Goal: Navigation & Orientation: Find specific page/section

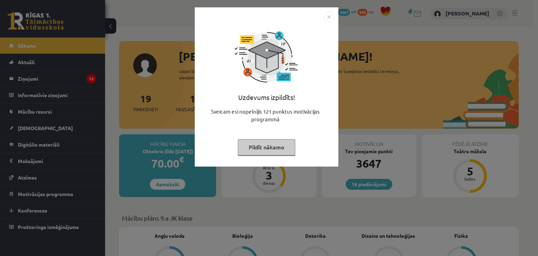
click at [279, 145] on button "Pildīt nākamo" at bounding box center [266, 147] width 57 height 16
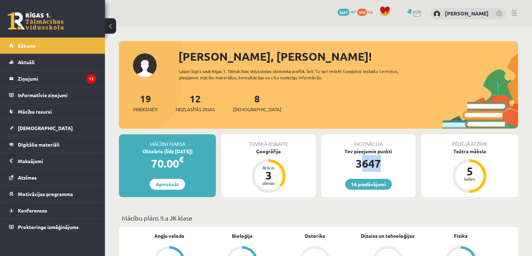
drag, startPoint x: 361, startPoint y: 163, endPoint x: 392, endPoint y: 158, distance: 31.6
click at [392, 158] on div "3647" at bounding box center [369, 163] width 94 height 17
click at [390, 161] on div "3647" at bounding box center [369, 163] width 94 height 17
click at [391, 173] on div "Motivācija Tev pieejamie punkti 3647 16 piedāvājumi" at bounding box center [369, 165] width 94 height 63
click at [383, 183] on link "16 piedāvājumi" at bounding box center [368, 184] width 47 height 11
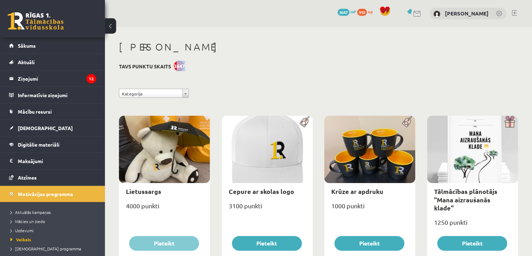
drag, startPoint x: 176, startPoint y: 67, endPoint x: 187, endPoint y: 64, distance: 10.8
drag, startPoint x: 180, startPoint y: 66, endPoint x: 175, endPoint y: 67, distance: 5.6
click at [175, 67] on div "3647" at bounding box center [179, 66] width 11 height 11
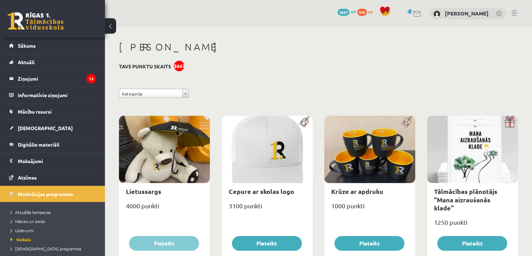
click at [40, 48] on link "Sākums" at bounding box center [52, 45] width 87 height 16
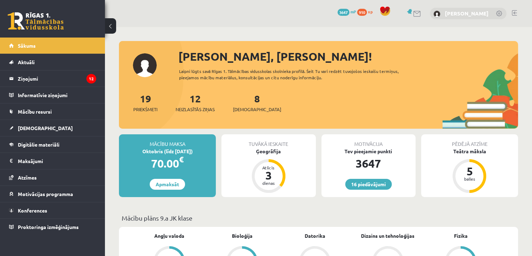
click at [483, 10] on link "[PERSON_NAME]" at bounding box center [467, 13] width 44 height 7
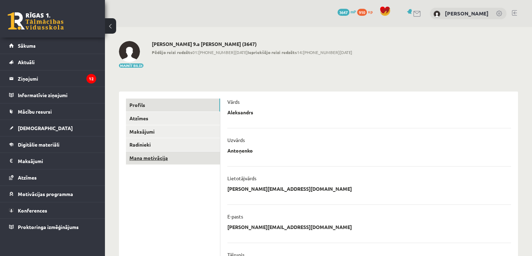
click at [166, 156] on link "Mana motivācija" at bounding box center [173, 157] width 94 height 13
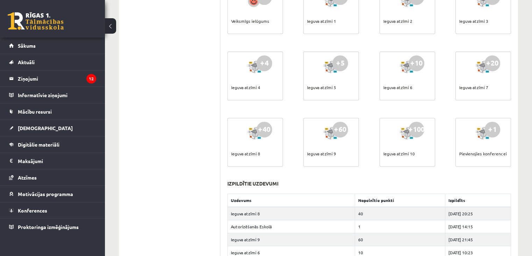
scroll to position [280, 0]
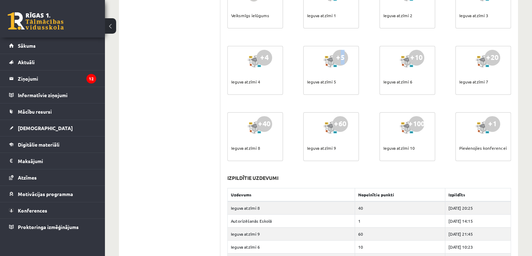
drag, startPoint x: 340, startPoint y: 56, endPoint x: 344, endPoint y: 55, distance: 4.1
click at [344, 55] on div "+5" at bounding box center [341, 58] width 16 height 16
drag, startPoint x: 202, startPoint y: 118, endPoint x: 199, endPoint y: 122, distance: 5.0
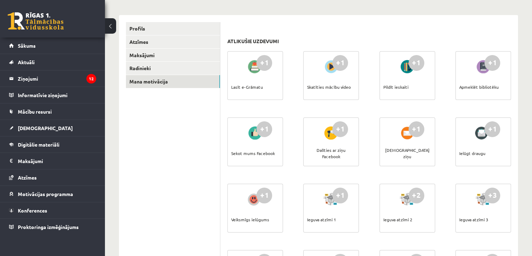
scroll to position [0, 0]
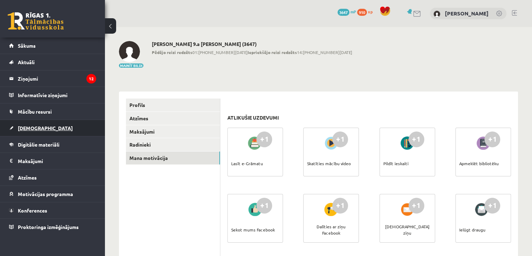
click at [68, 122] on link "[DEMOGRAPHIC_DATA]" at bounding box center [52, 128] width 87 height 16
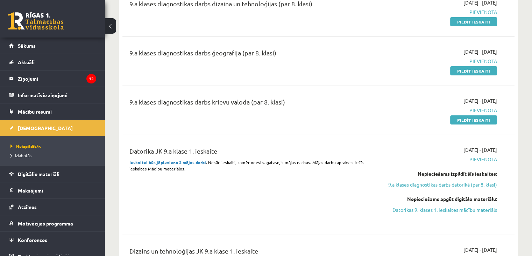
scroll to position [175, 0]
